Goal: Task Accomplishment & Management: Manage account settings

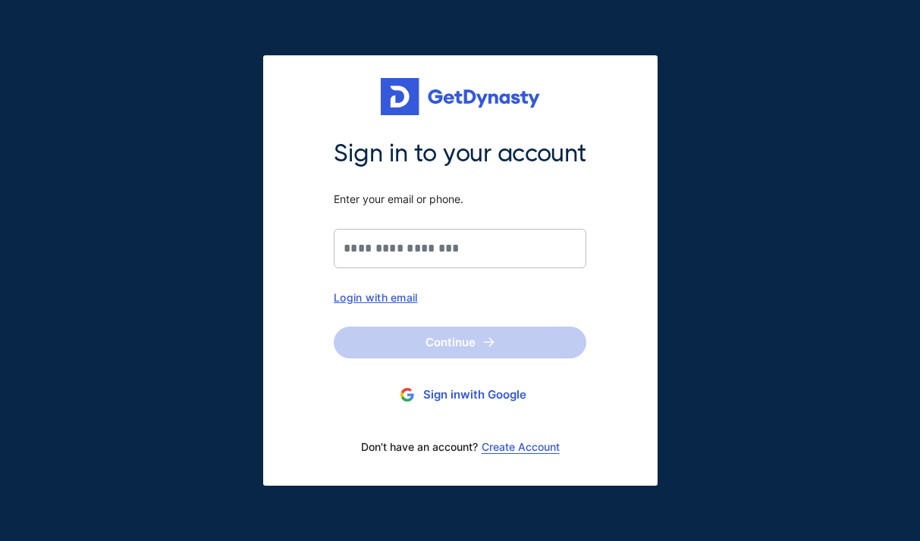
click at [408, 296] on div "Login with email" at bounding box center [460, 297] width 252 height 13
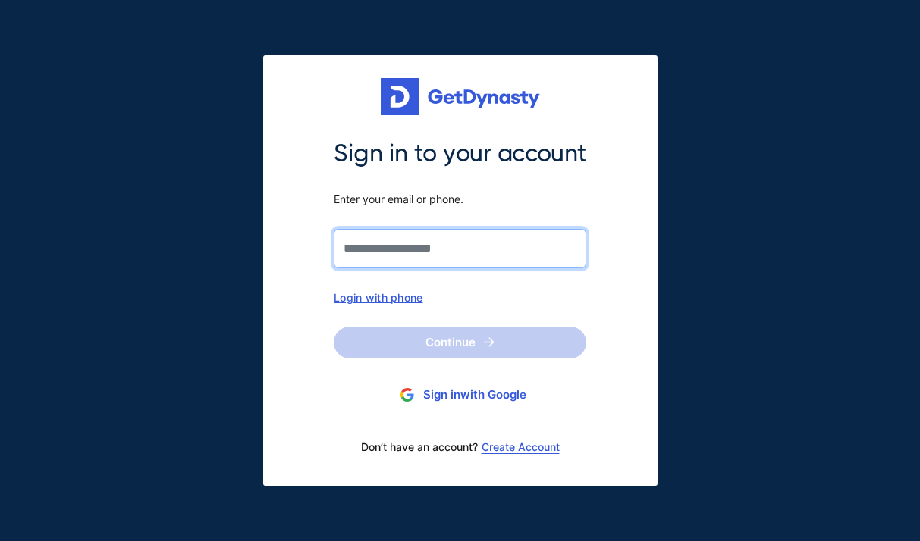
click at [425, 251] on input "Sign in to your account Enter your email or phone." at bounding box center [460, 248] width 252 height 39
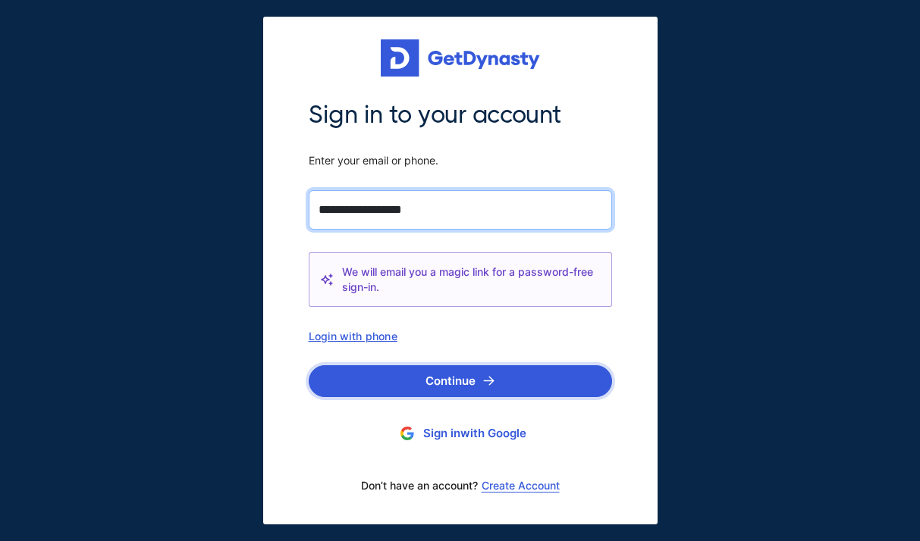
type input "**********"
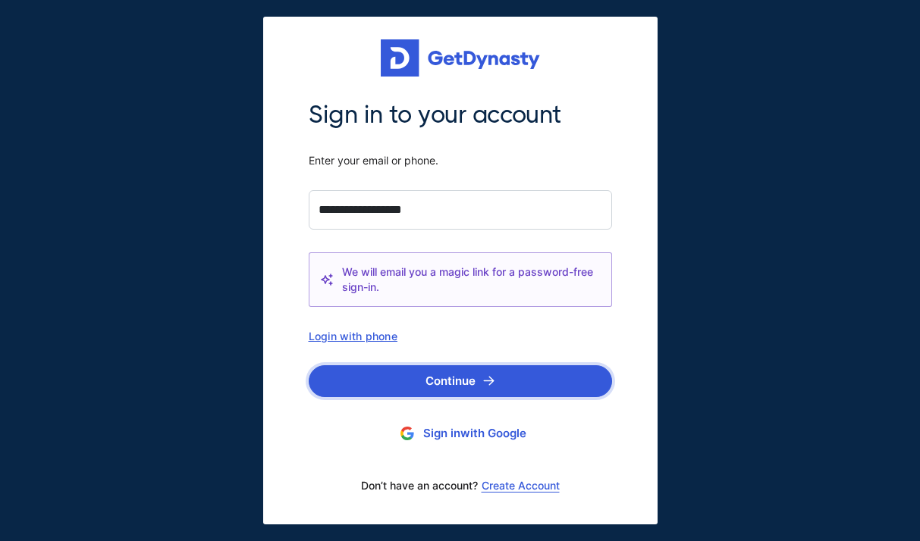
click at [453, 368] on button "Continue" at bounding box center [460, 381] width 303 height 32
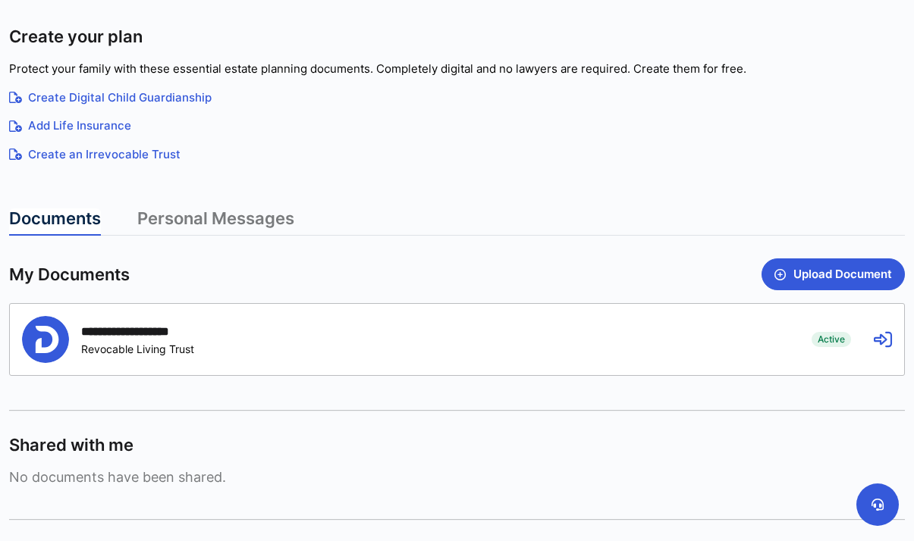
scroll to position [305, 0]
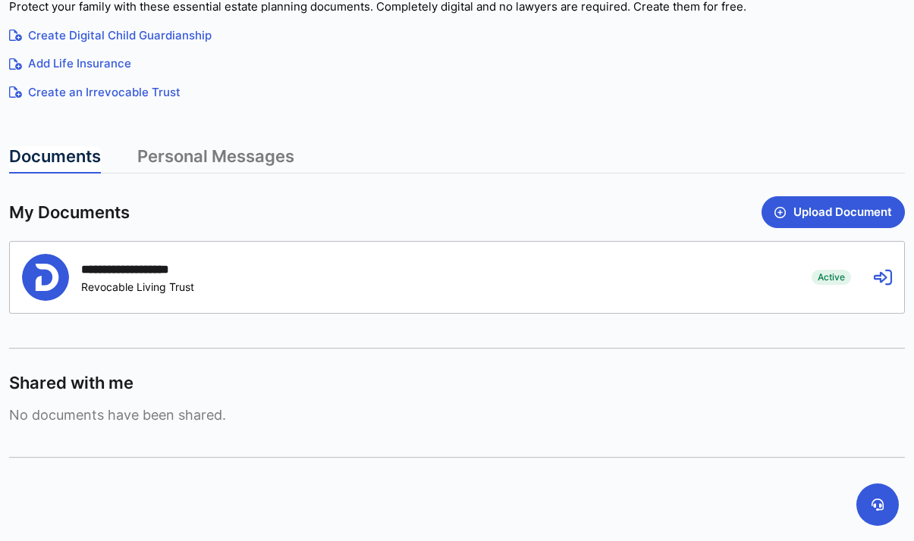
click at [354, 280] on div "**********" at bounding box center [405, 277] width 767 height 47
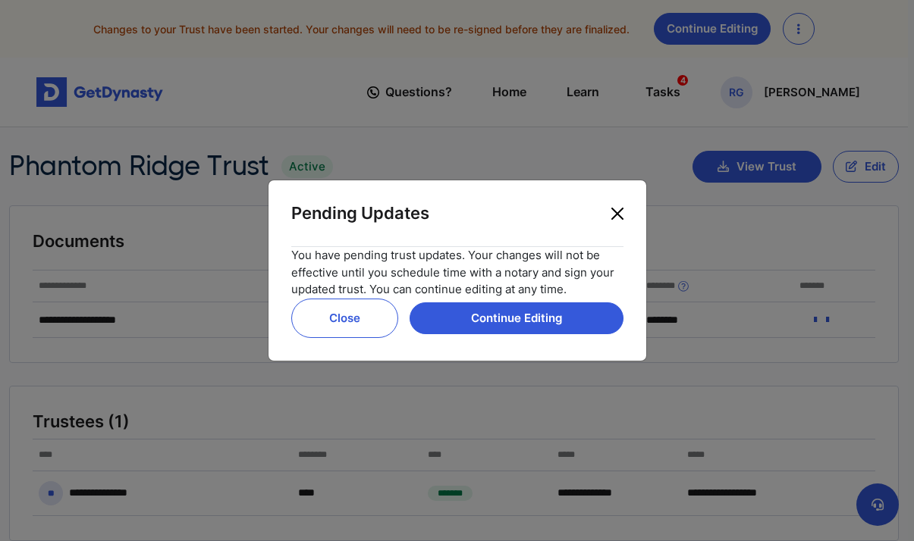
click at [616, 209] on button "Close" at bounding box center [617, 214] width 24 height 24
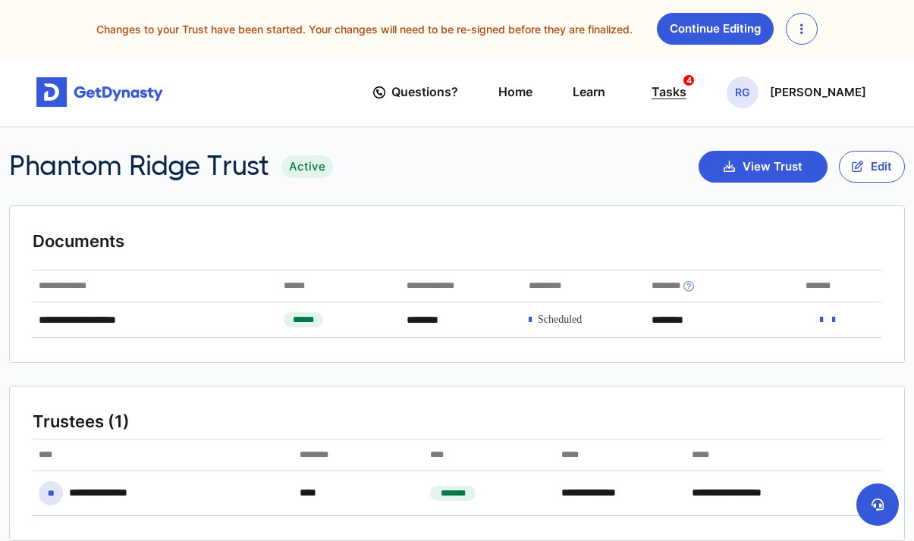
click at [686, 99] on div "Tasks 4" at bounding box center [668, 92] width 35 height 28
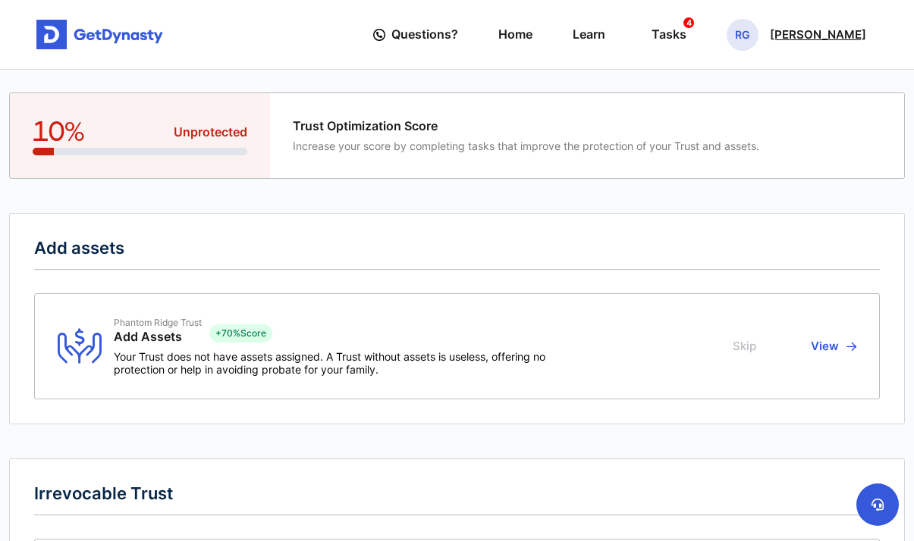
click at [773, 32] on div "RG [PERSON_NAME]" at bounding box center [796, 35] width 140 height 32
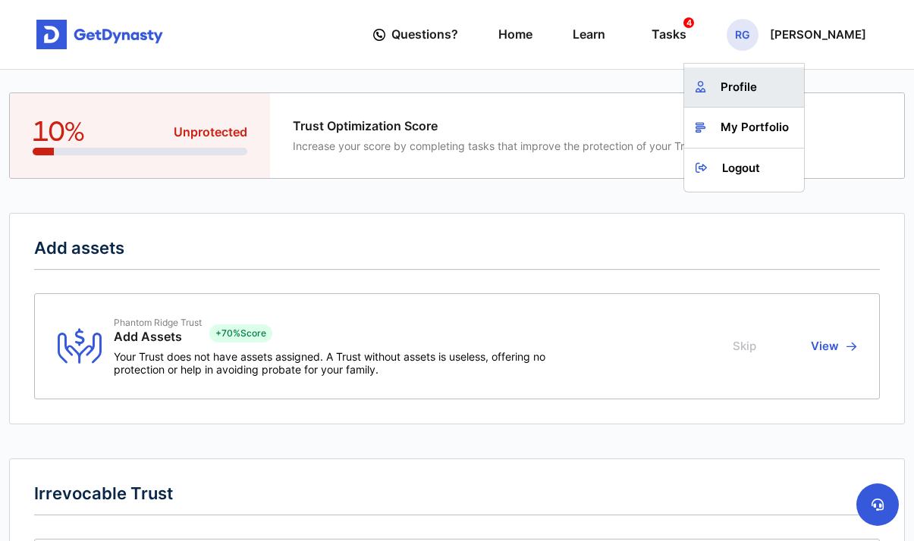
click at [744, 86] on link "Profile" at bounding box center [744, 87] width 120 height 40
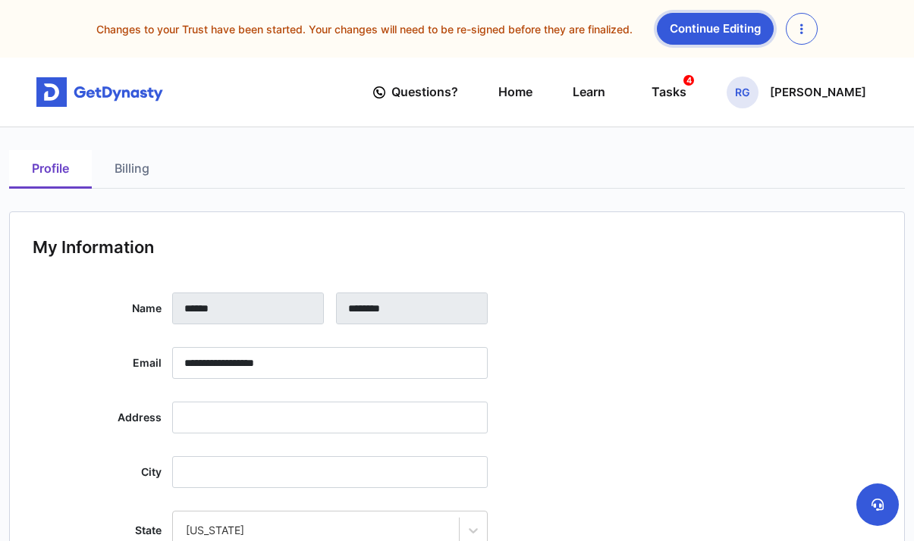
click at [721, 33] on link "Continue Editing" at bounding box center [715, 29] width 117 height 32
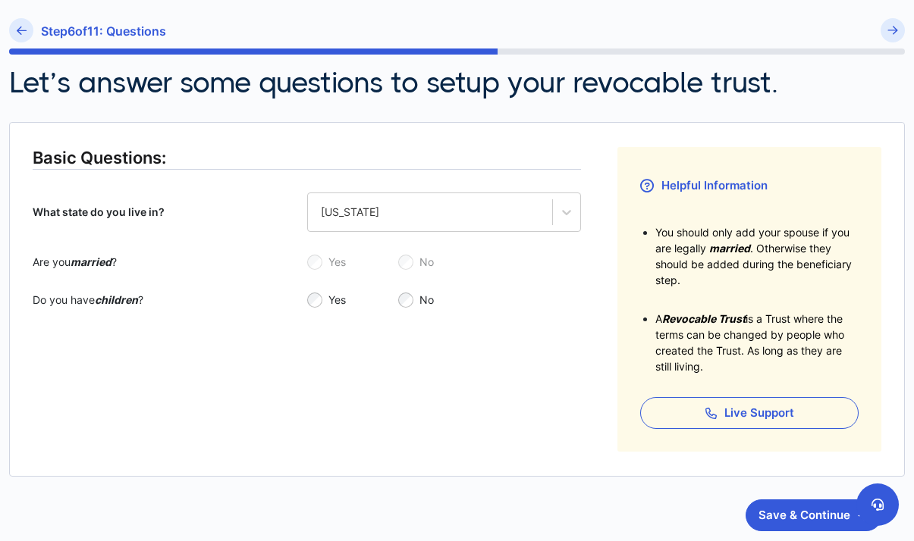
scroll to position [180, 0]
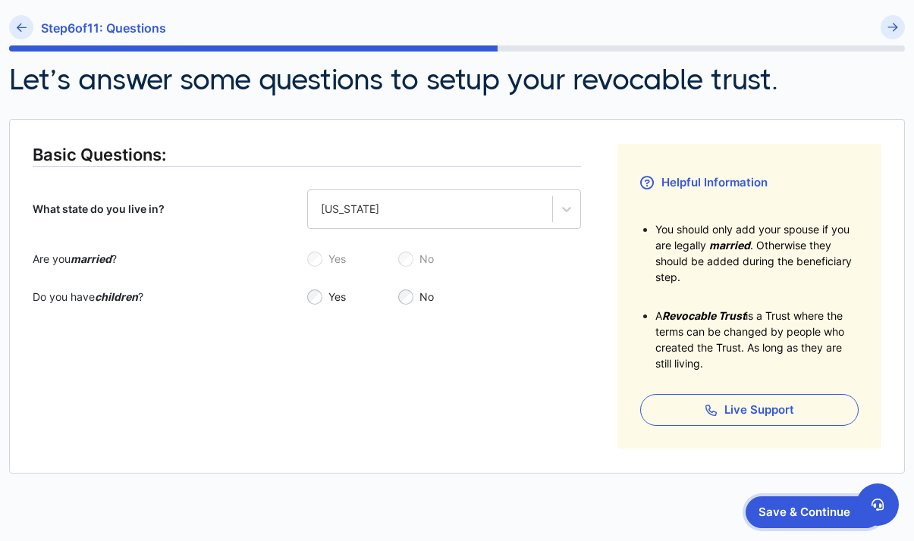
click at [795, 522] on button "Save & Continue" at bounding box center [813, 513] width 136 height 32
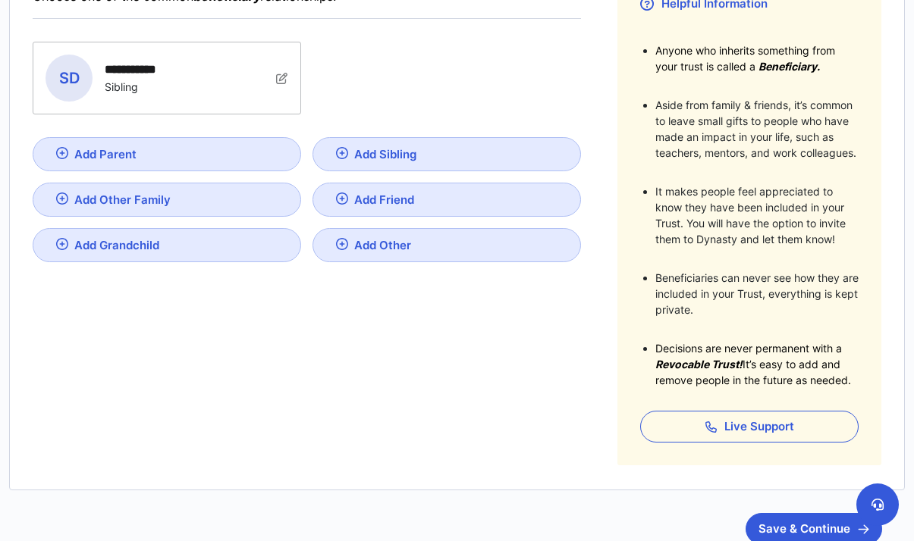
scroll to position [387, 0]
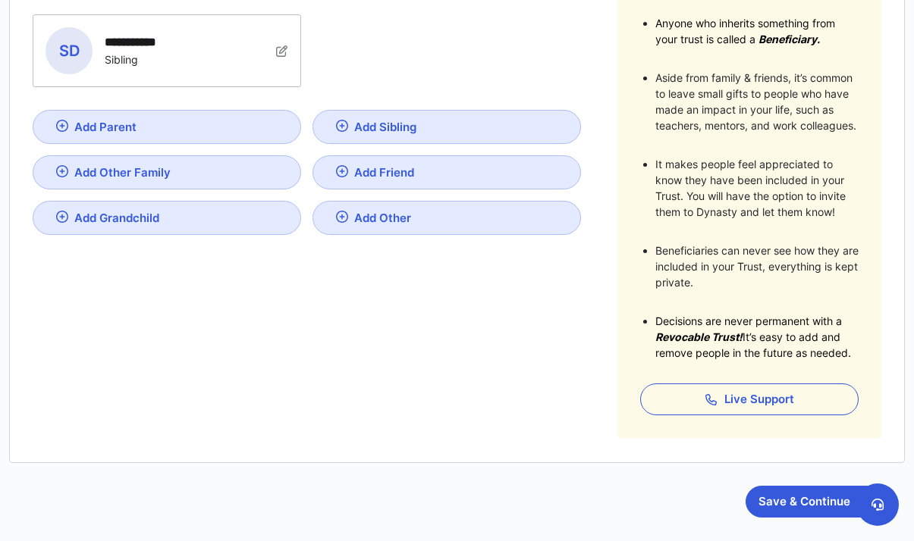
click at [281, 48] on img at bounding box center [282, 51] width 12 height 12
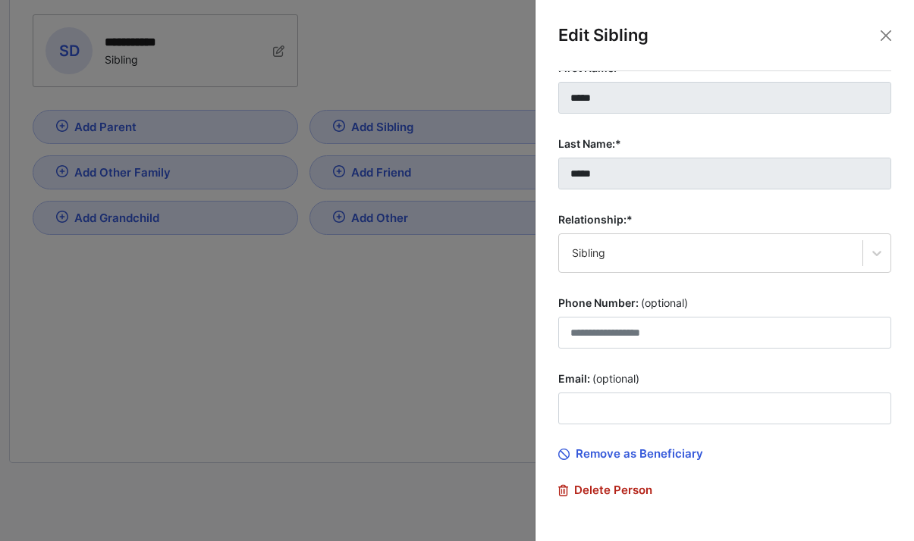
scroll to position [94, 0]
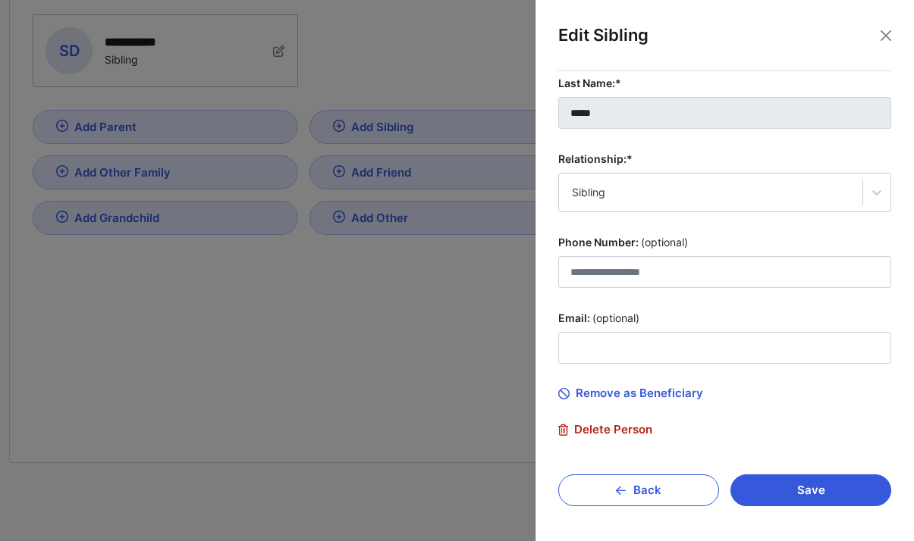
click at [428, 360] on div at bounding box center [457, 270] width 914 height 541
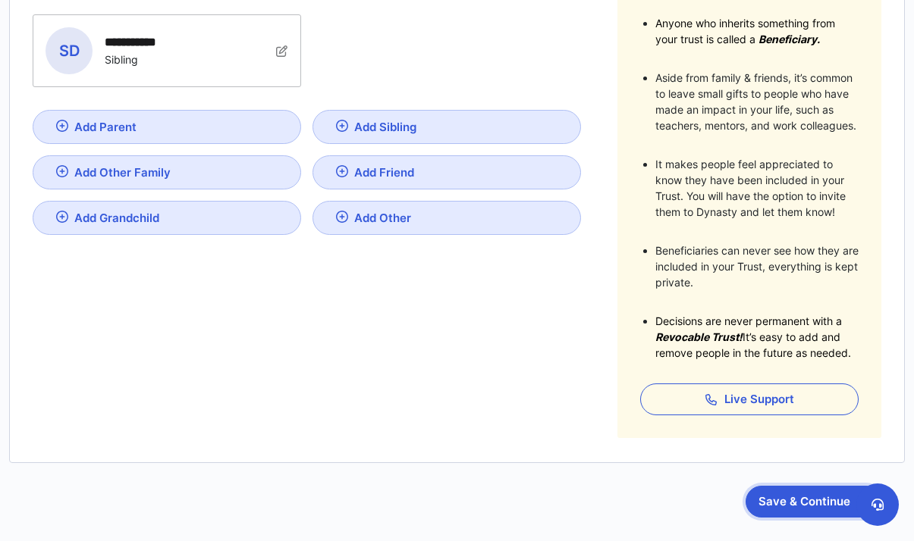
click at [769, 497] on button "Save & Continue" at bounding box center [813, 502] width 136 height 32
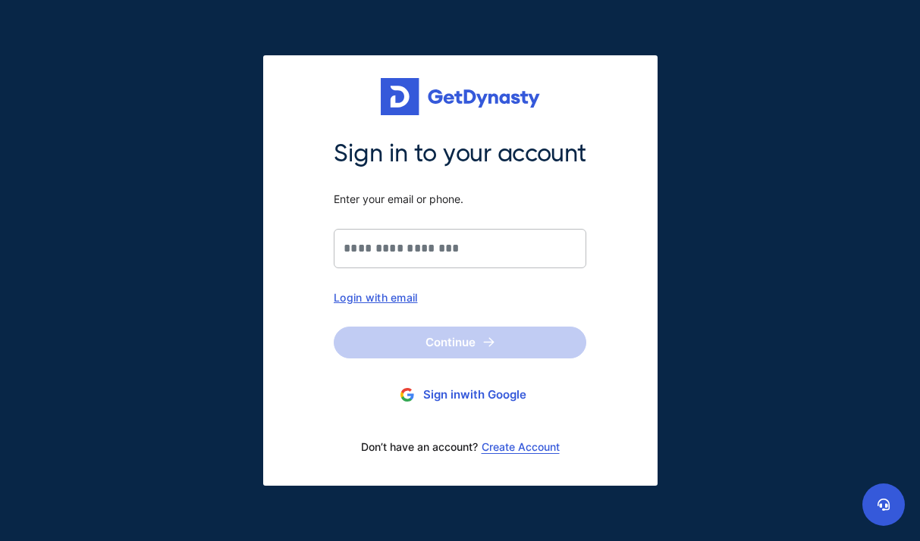
click at [400, 292] on div "Login with email" at bounding box center [460, 297] width 252 height 13
click at [426, 220] on div "Sign in to your account Enter your email or phone." at bounding box center [460, 203] width 252 height 130
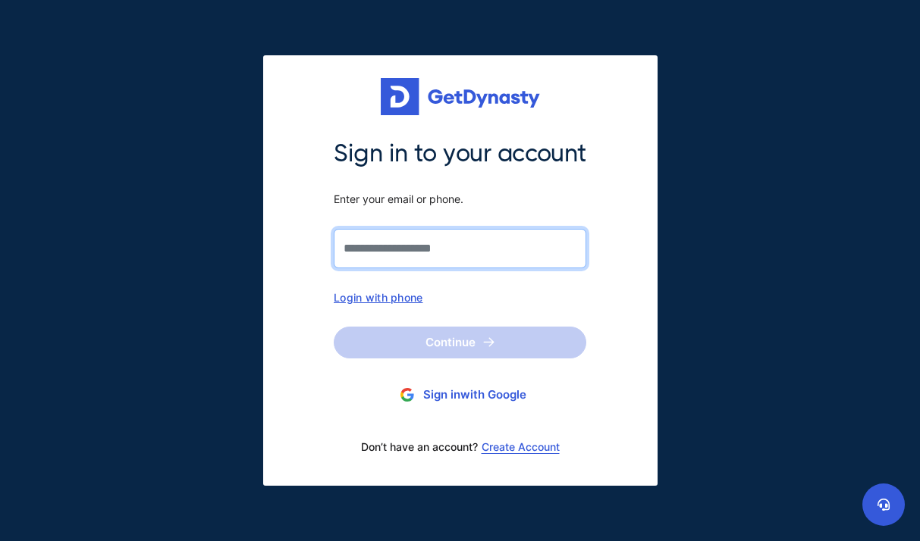
click at [428, 232] on input "Sign in to your account Enter your email or phone." at bounding box center [460, 248] width 252 height 39
type input "**********"
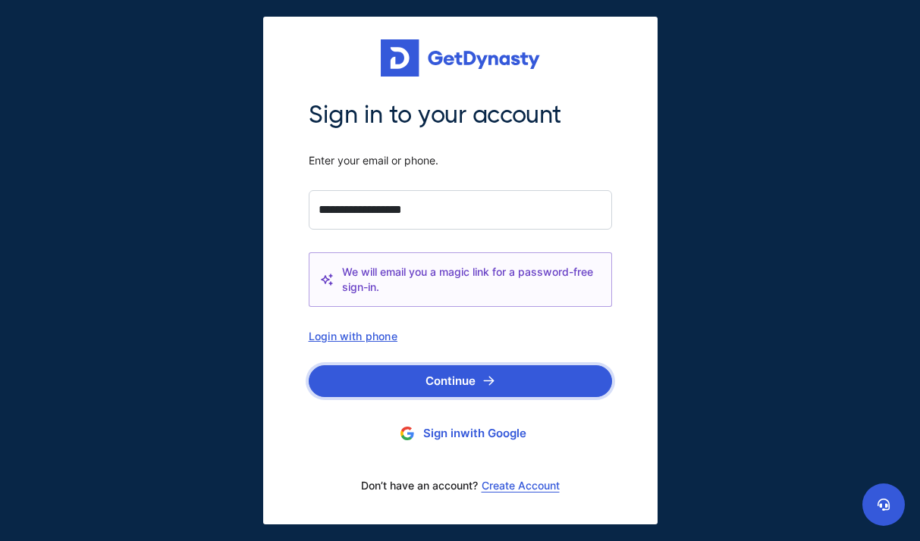
click at [480, 384] on button "Continue" at bounding box center [460, 381] width 303 height 32
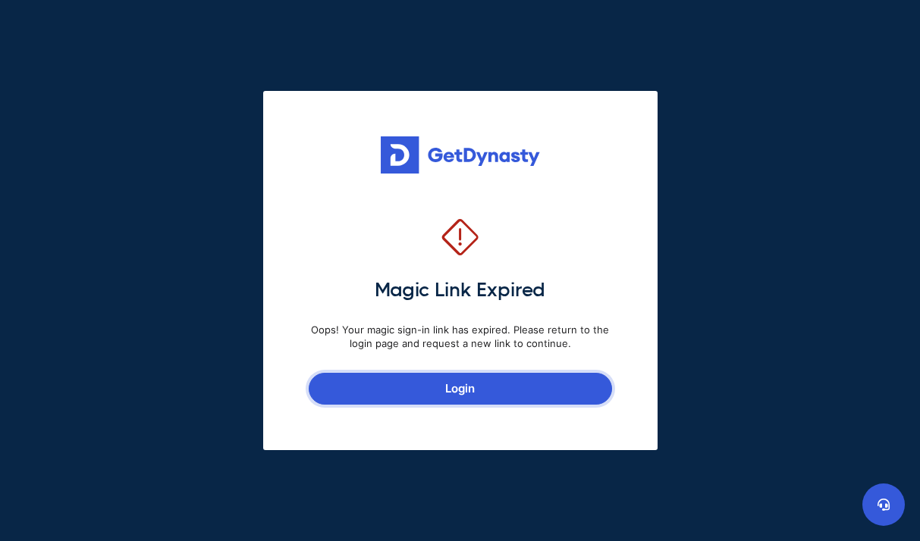
click at [531, 382] on link "Login" at bounding box center [460, 389] width 303 height 32
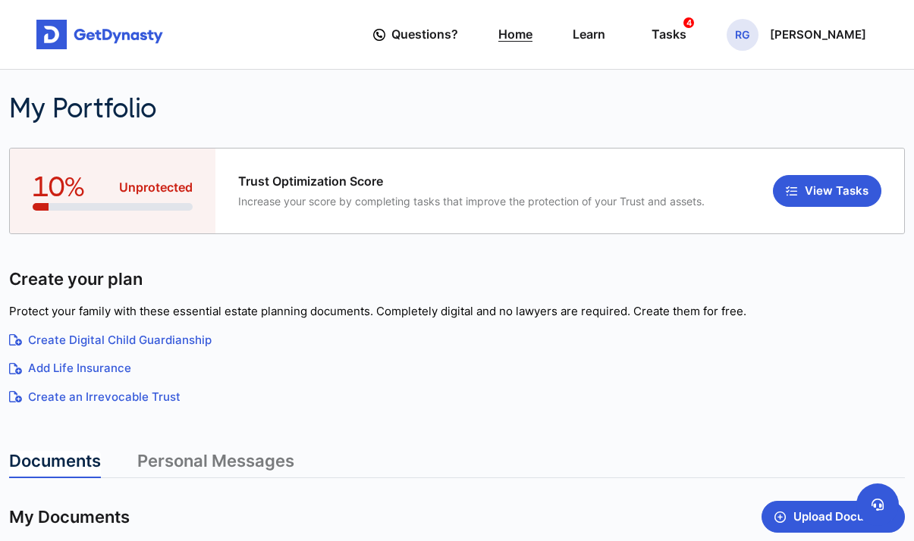
click at [532, 39] on link "Home" at bounding box center [515, 34] width 34 height 43
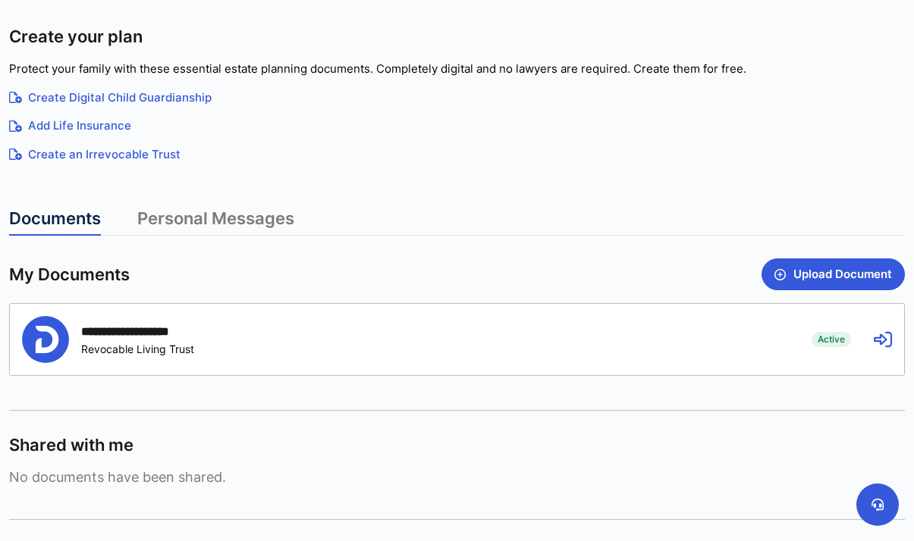
scroll to position [315, 0]
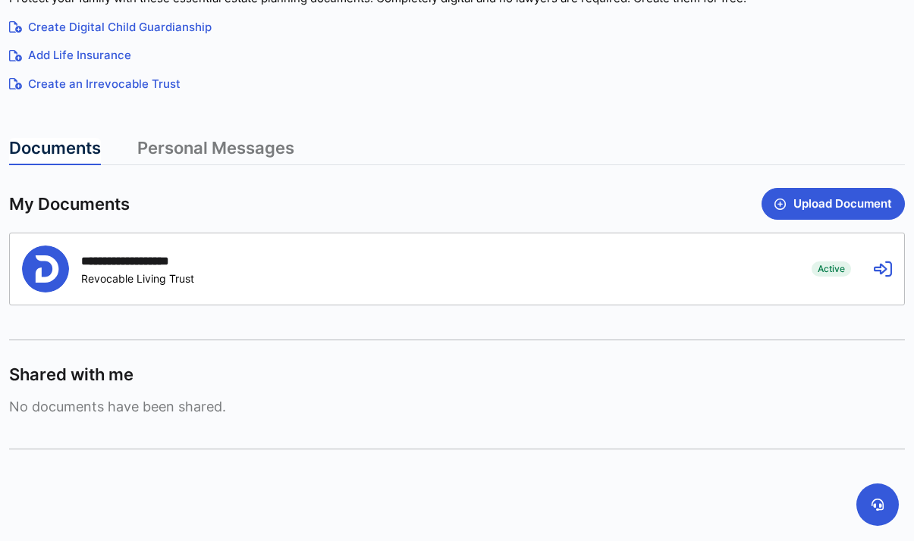
click at [261, 253] on div "**********" at bounding box center [405, 269] width 767 height 47
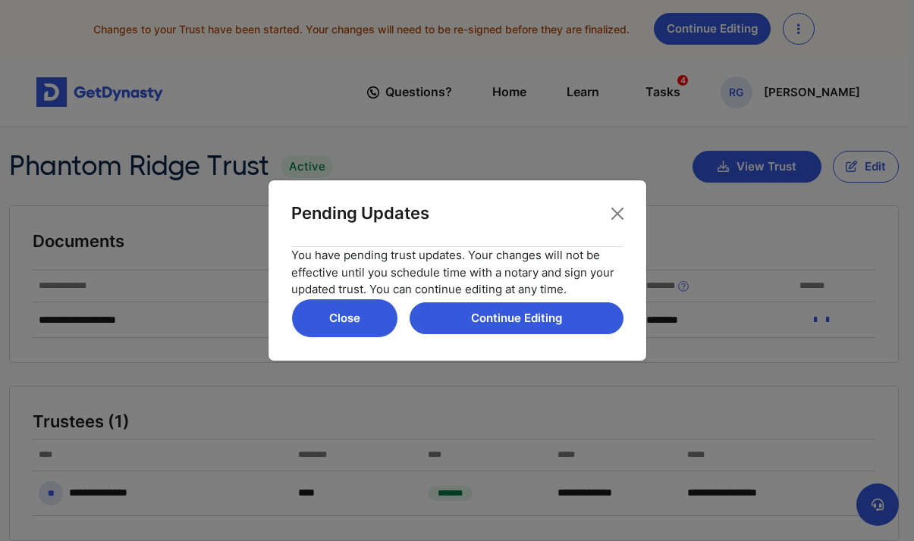
click at [383, 322] on button "Close" at bounding box center [344, 318] width 107 height 39
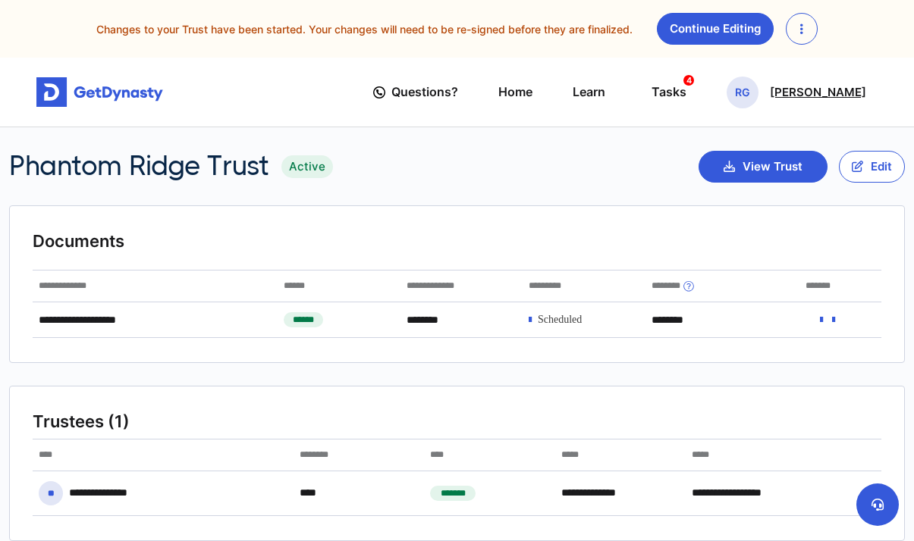
click at [797, 99] on div "RG [PERSON_NAME]" at bounding box center [796, 93] width 140 height 32
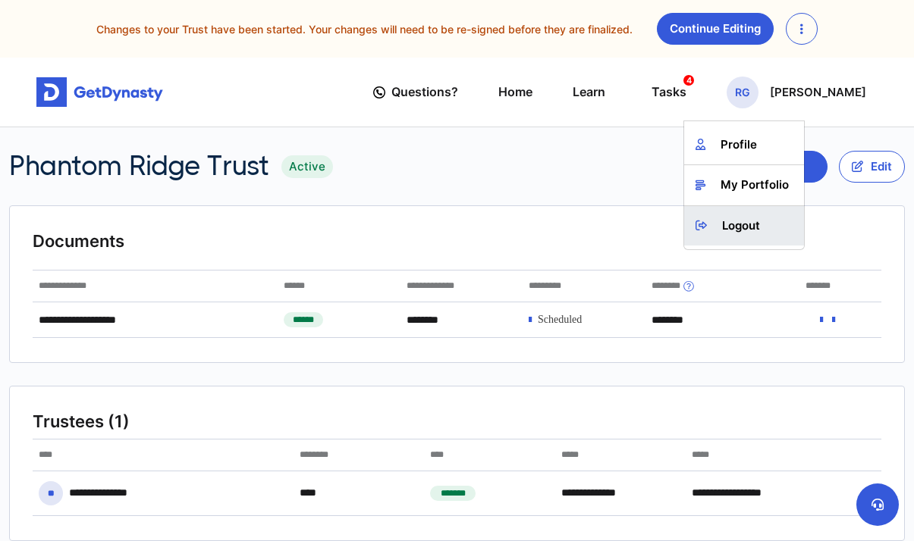
click at [765, 230] on link "Logout" at bounding box center [744, 226] width 120 height 40
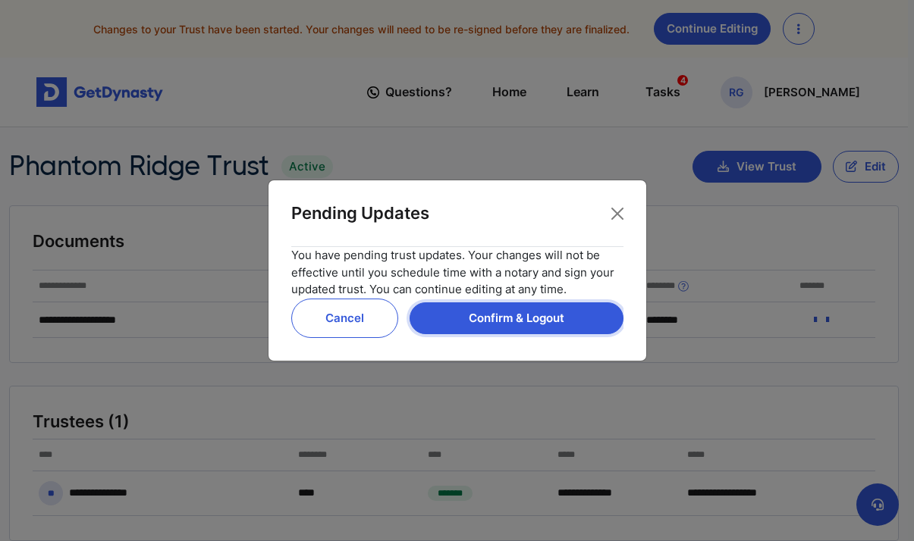
click at [547, 322] on button "Confirm & Logout" at bounding box center [516, 319] width 214 height 32
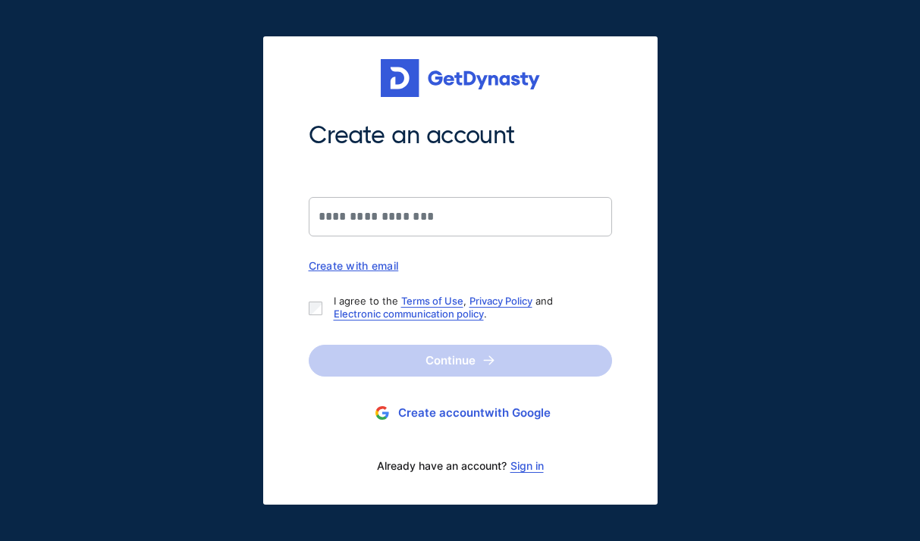
click at [480, 240] on div "Create an account Create with email" at bounding box center [460, 196] width 303 height 152
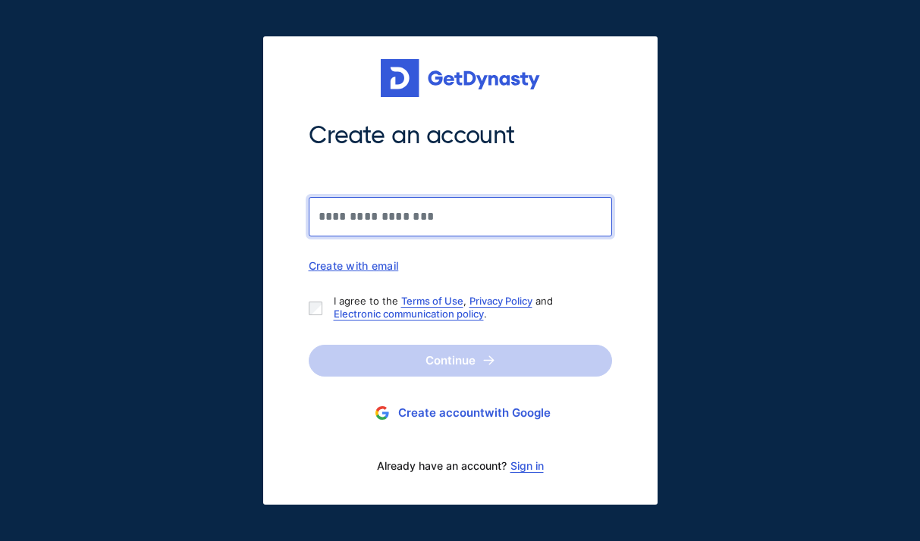
click at [479, 228] on input "Create an account" at bounding box center [460, 216] width 303 height 39
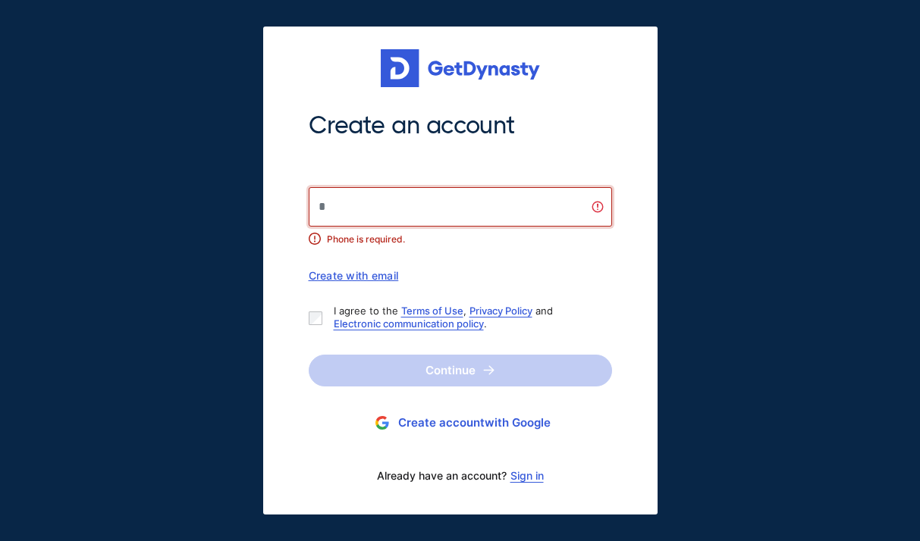
click at [472, 223] on input "Create an account" at bounding box center [460, 206] width 303 height 39
click at [375, 276] on div "Create with email" at bounding box center [460, 275] width 303 height 13
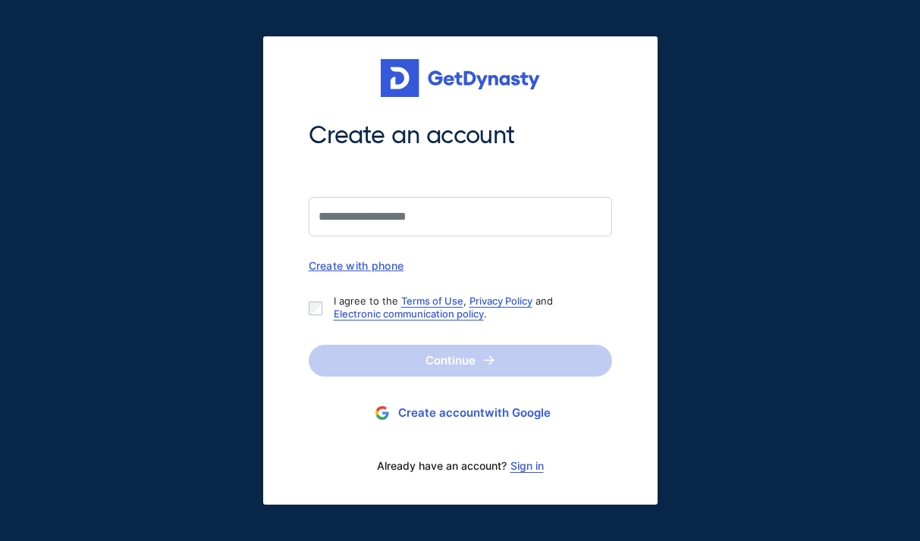
click at [381, 187] on div "Create an account" at bounding box center [460, 178] width 303 height 117
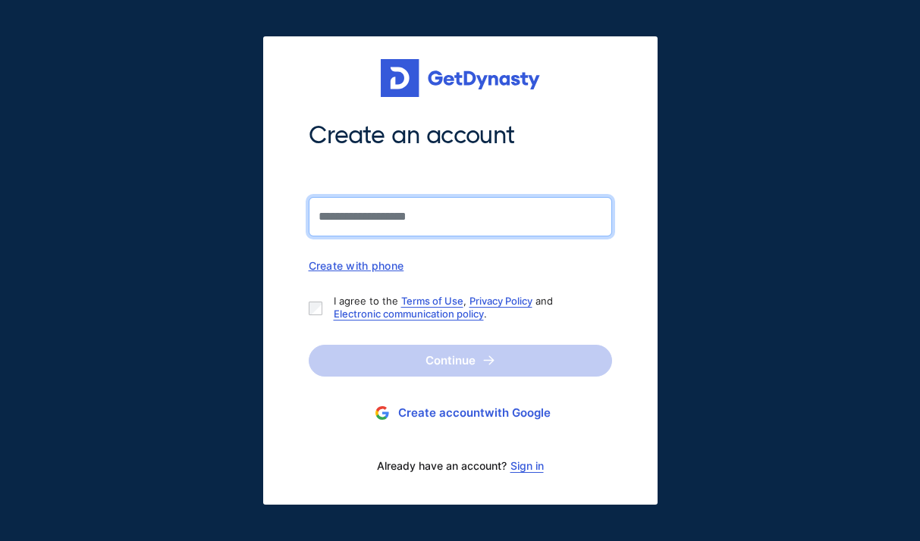
click at [386, 212] on input "Create an account" at bounding box center [460, 216] width 303 height 39
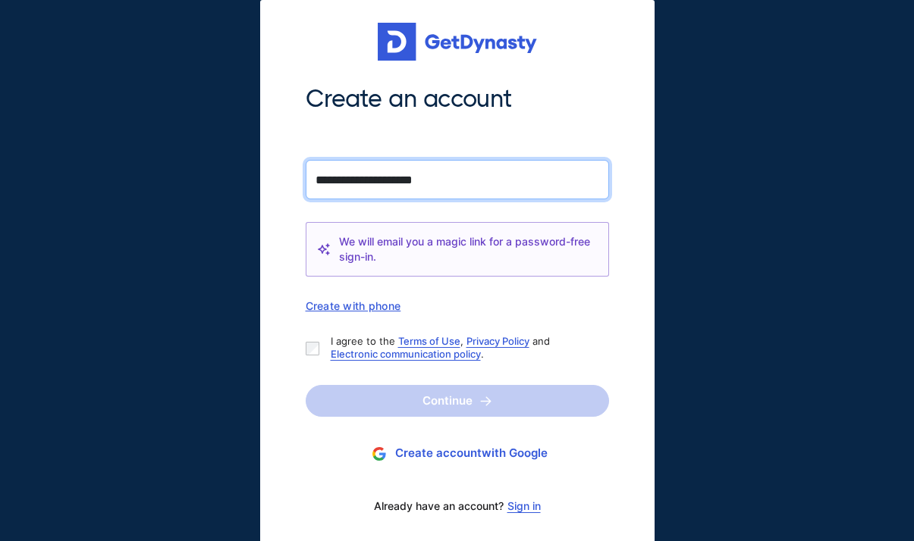
type input "**********"
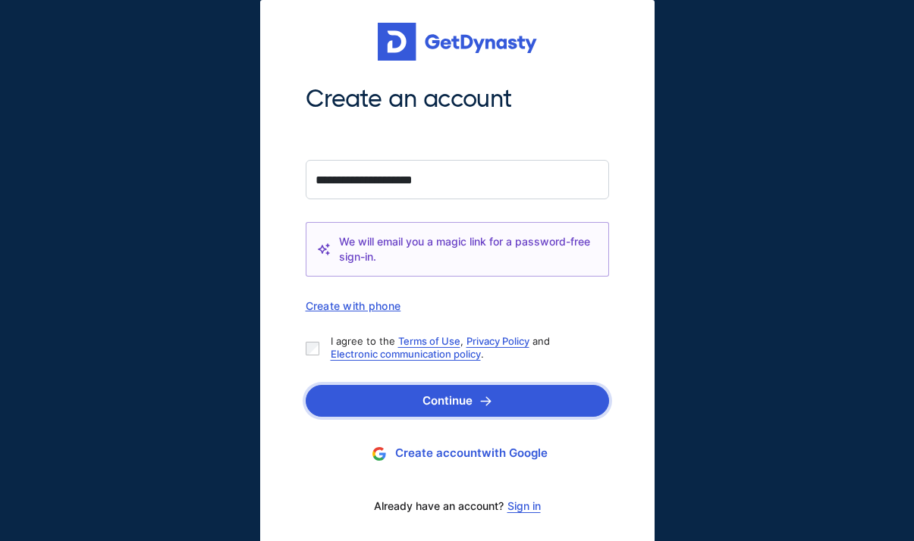
click at [411, 395] on button "Continue" at bounding box center [457, 401] width 303 height 32
